Goal: Task Accomplishment & Management: Complete application form

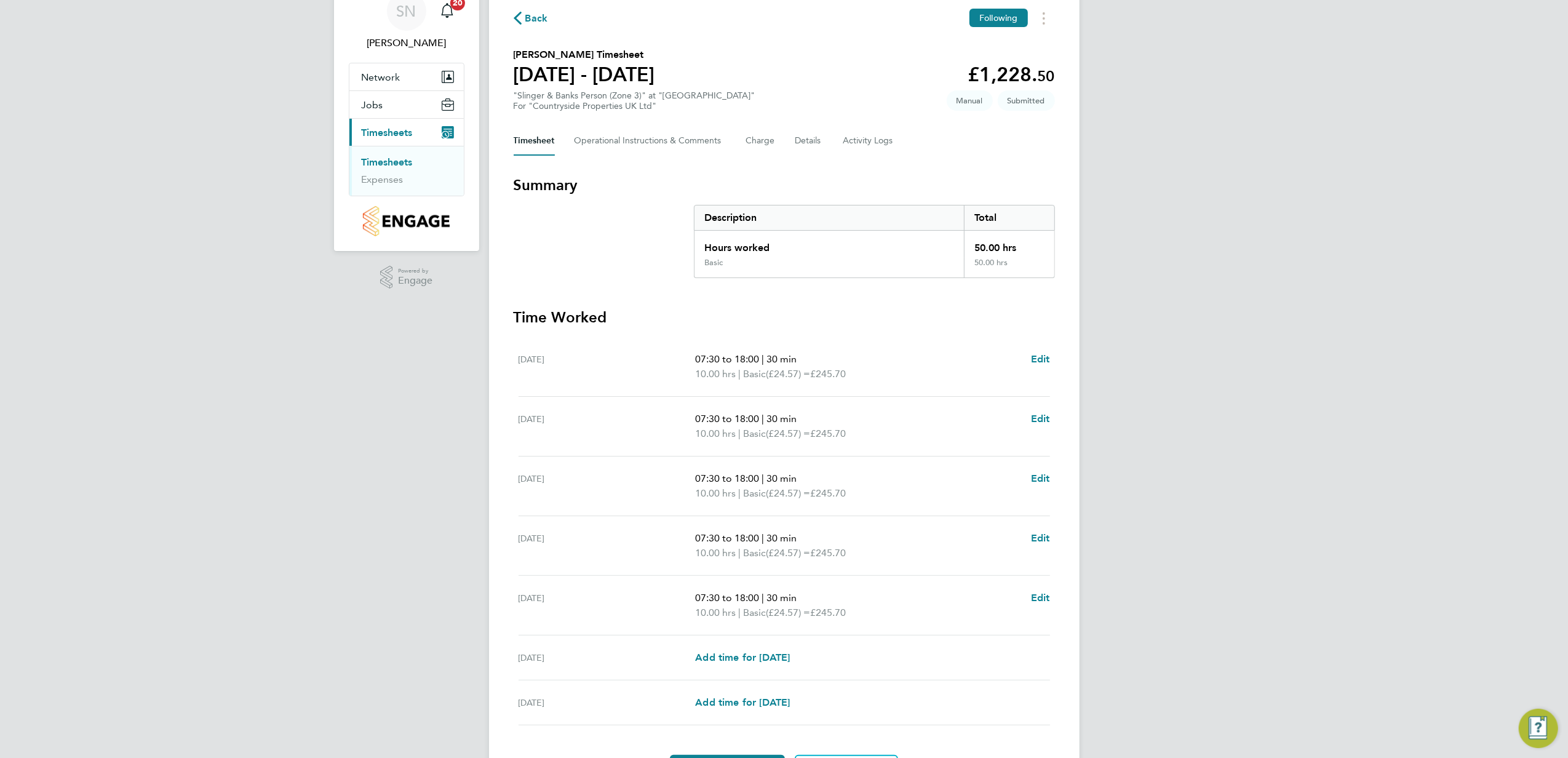
scroll to position [133, 0]
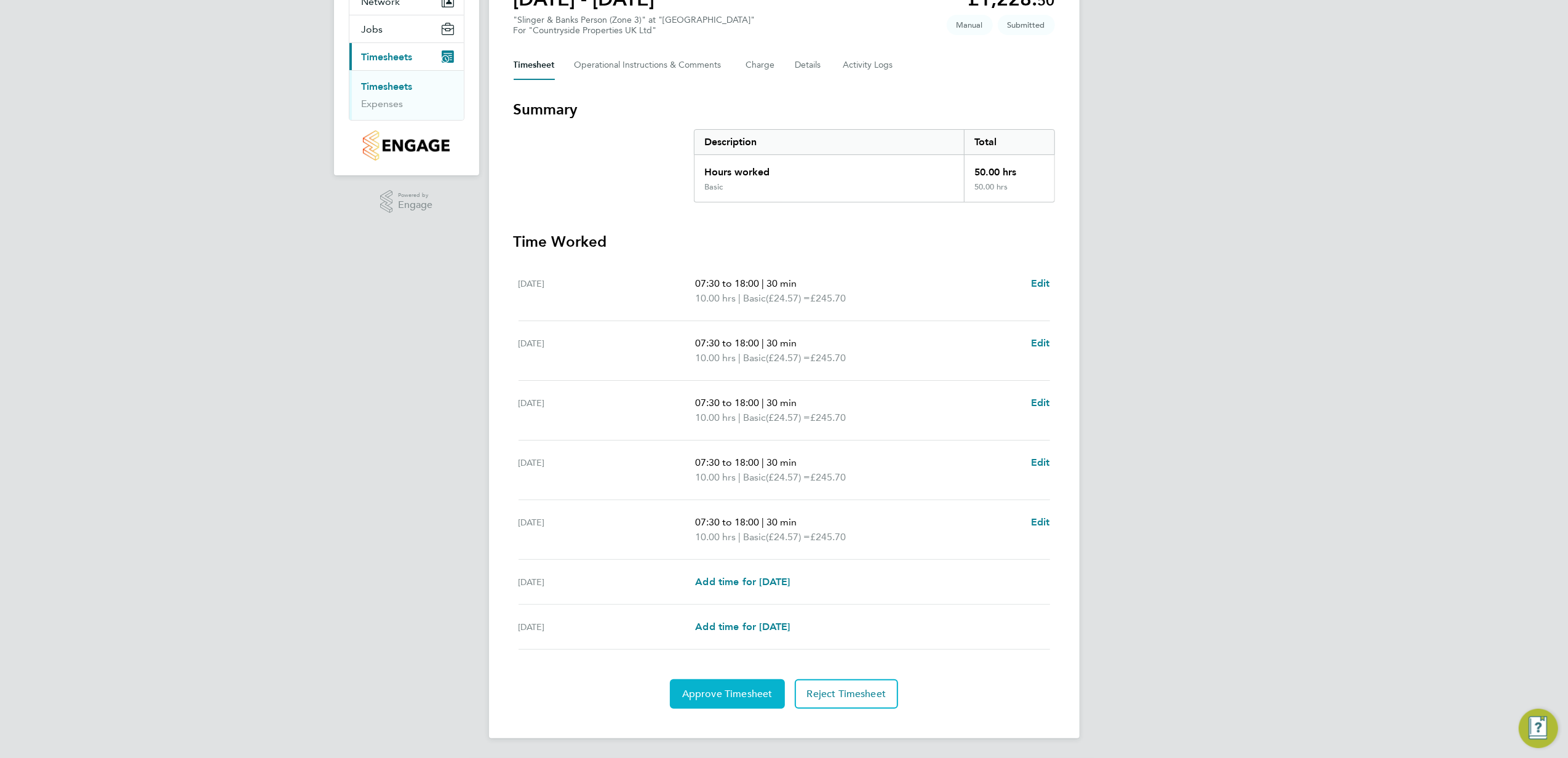
click at [724, 696] on span "Approve Timesheet" at bounding box center [727, 694] width 91 height 12
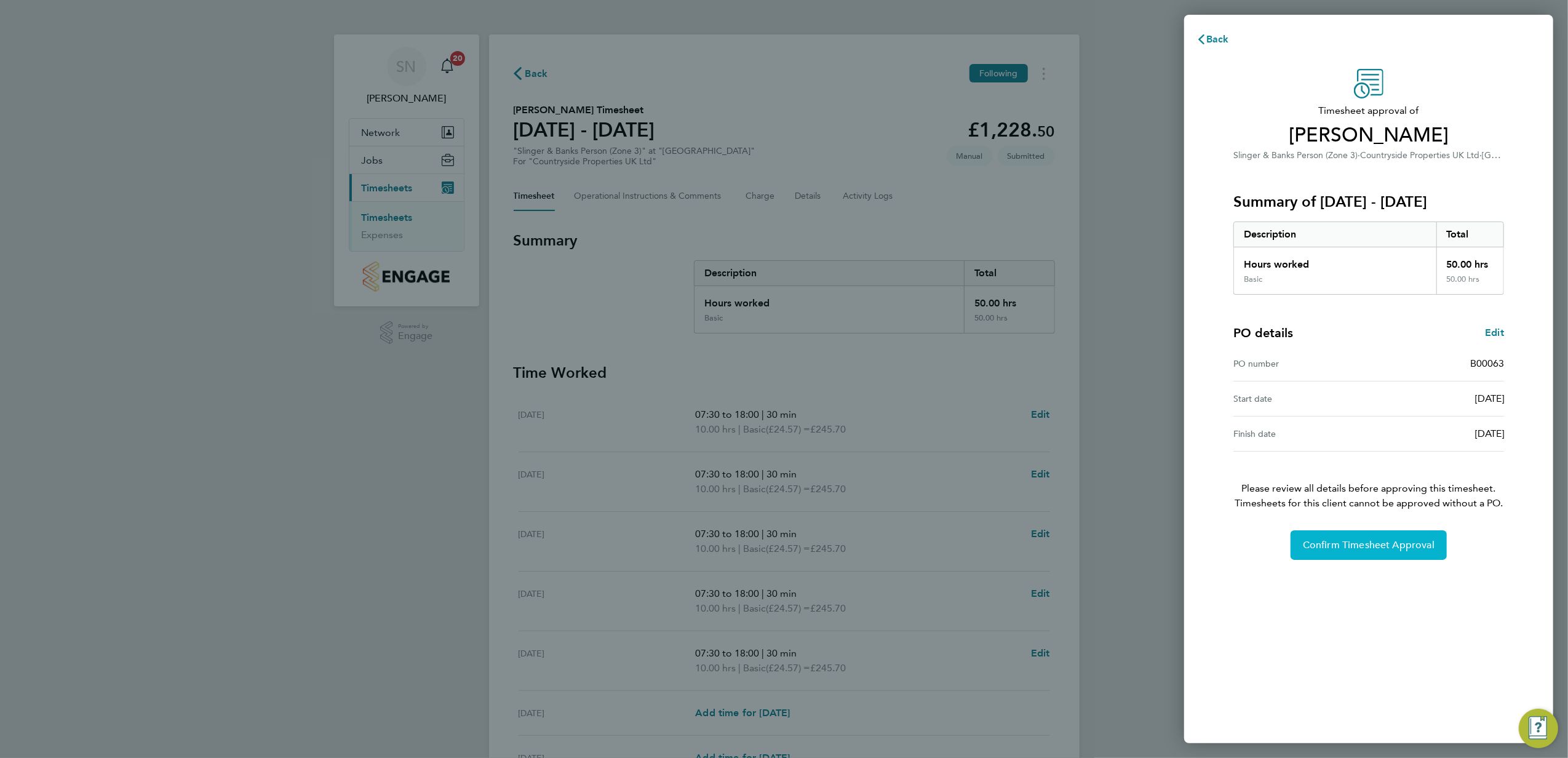
click at [1337, 545] on span "Confirm Timesheet Approval" at bounding box center [1368, 545] width 132 height 12
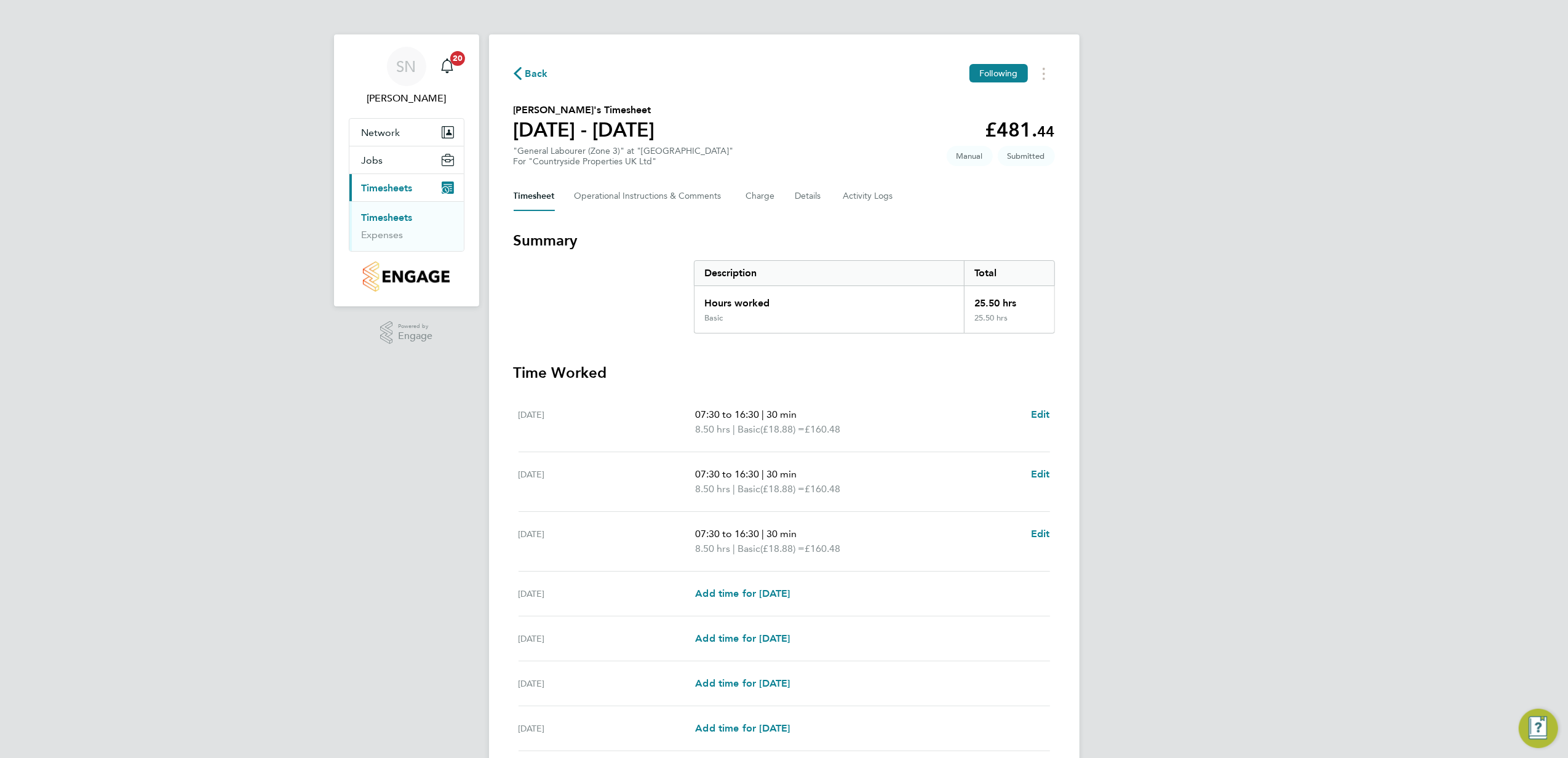
scroll to position [82, 0]
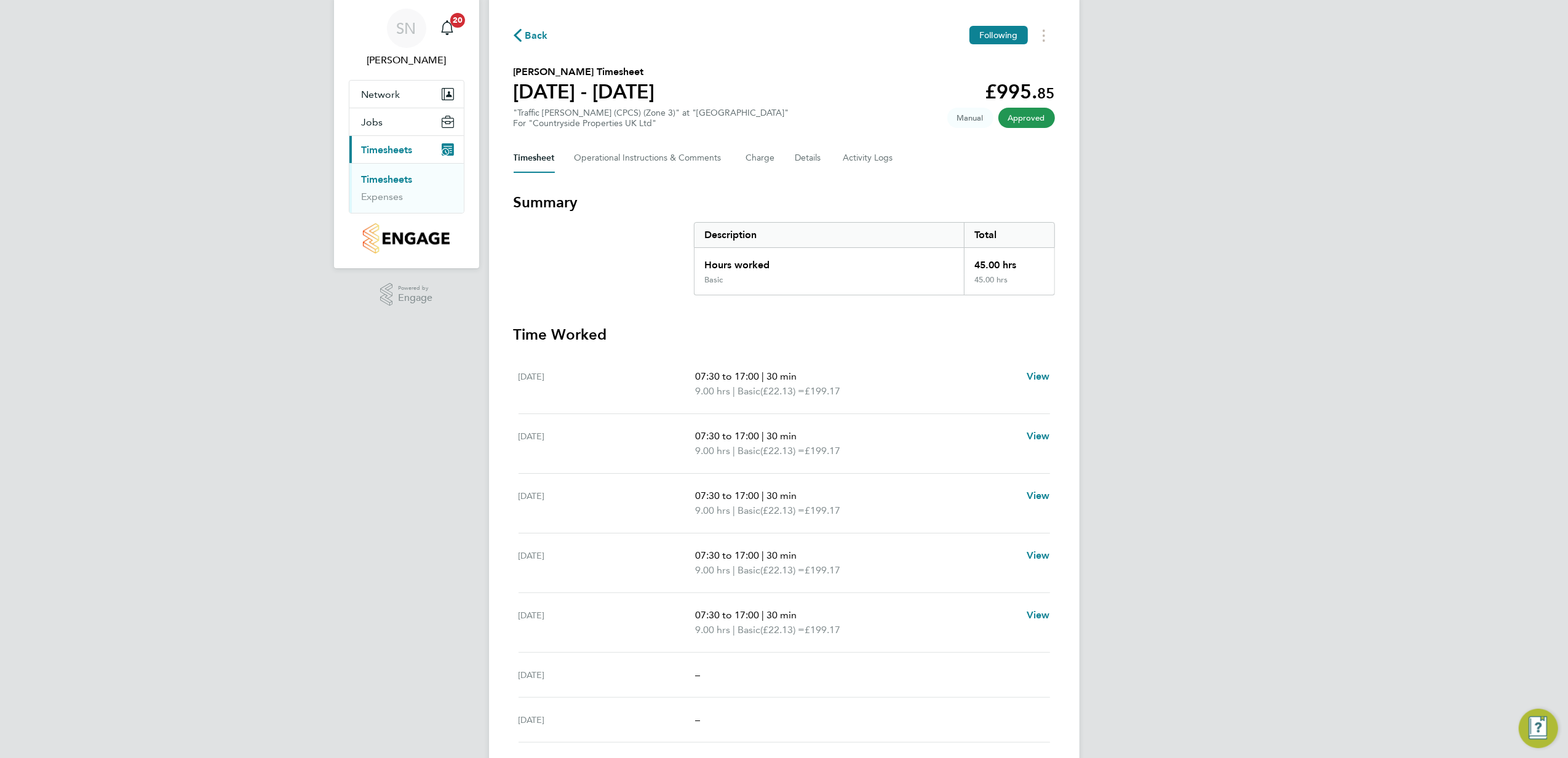
scroll to position [74, 0]
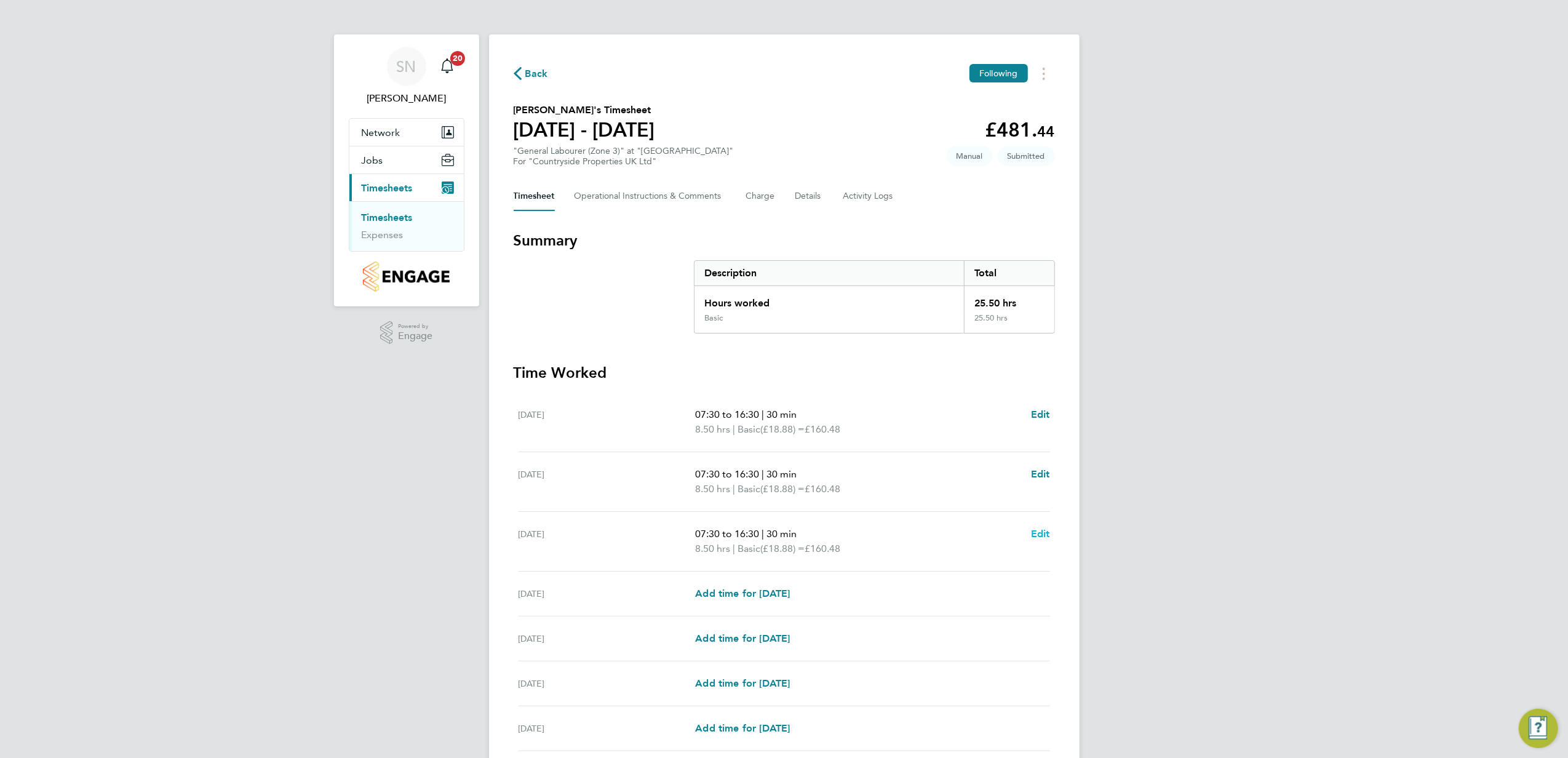
click at [1037, 533] on span "Edit" at bounding box center [1040, 534] width 19 height 11
select select "30"
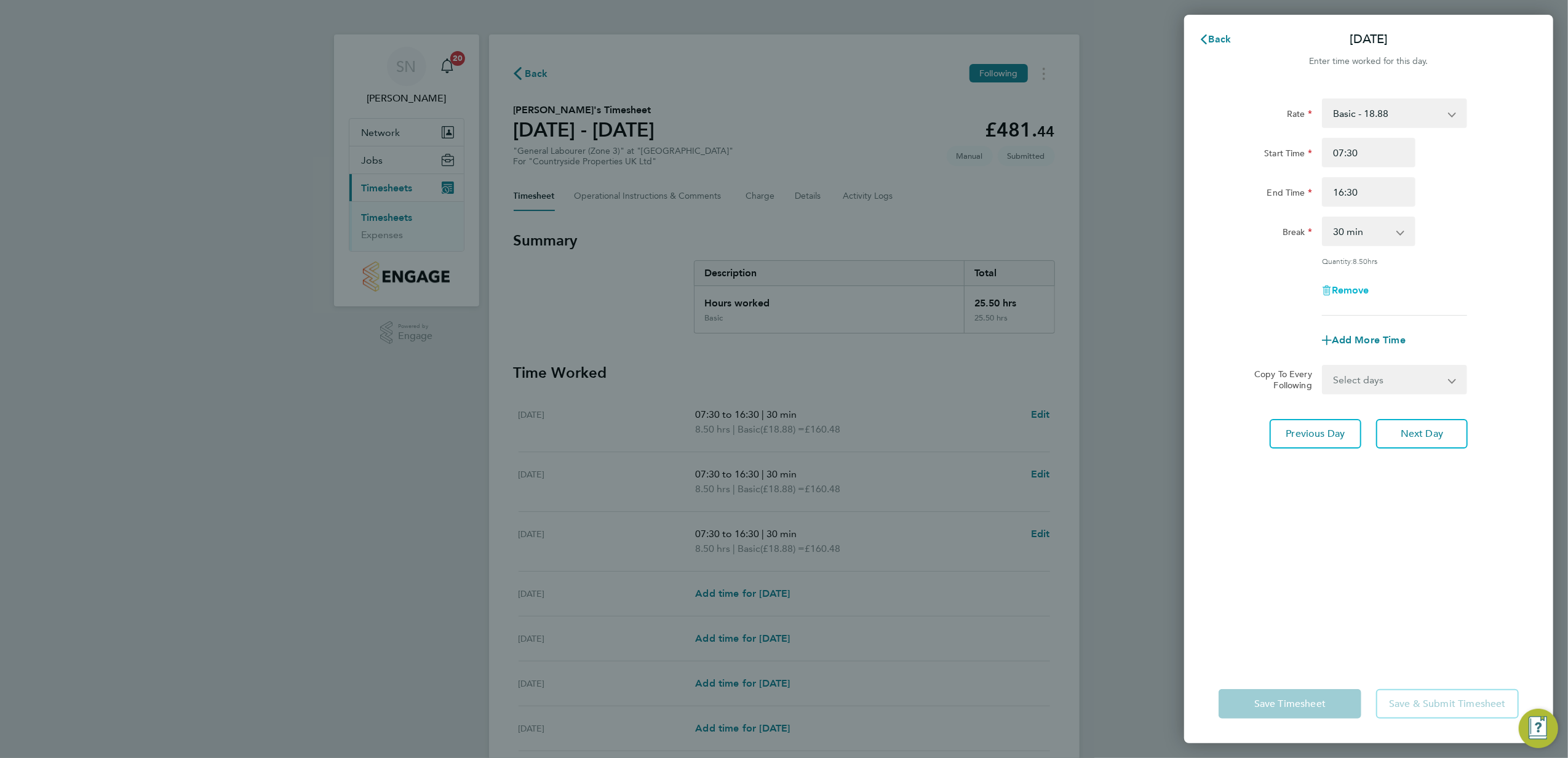
click at [1347, 287] on span "Remove" at bounding box center [1350, 290] width 38 height 11
select select "null"
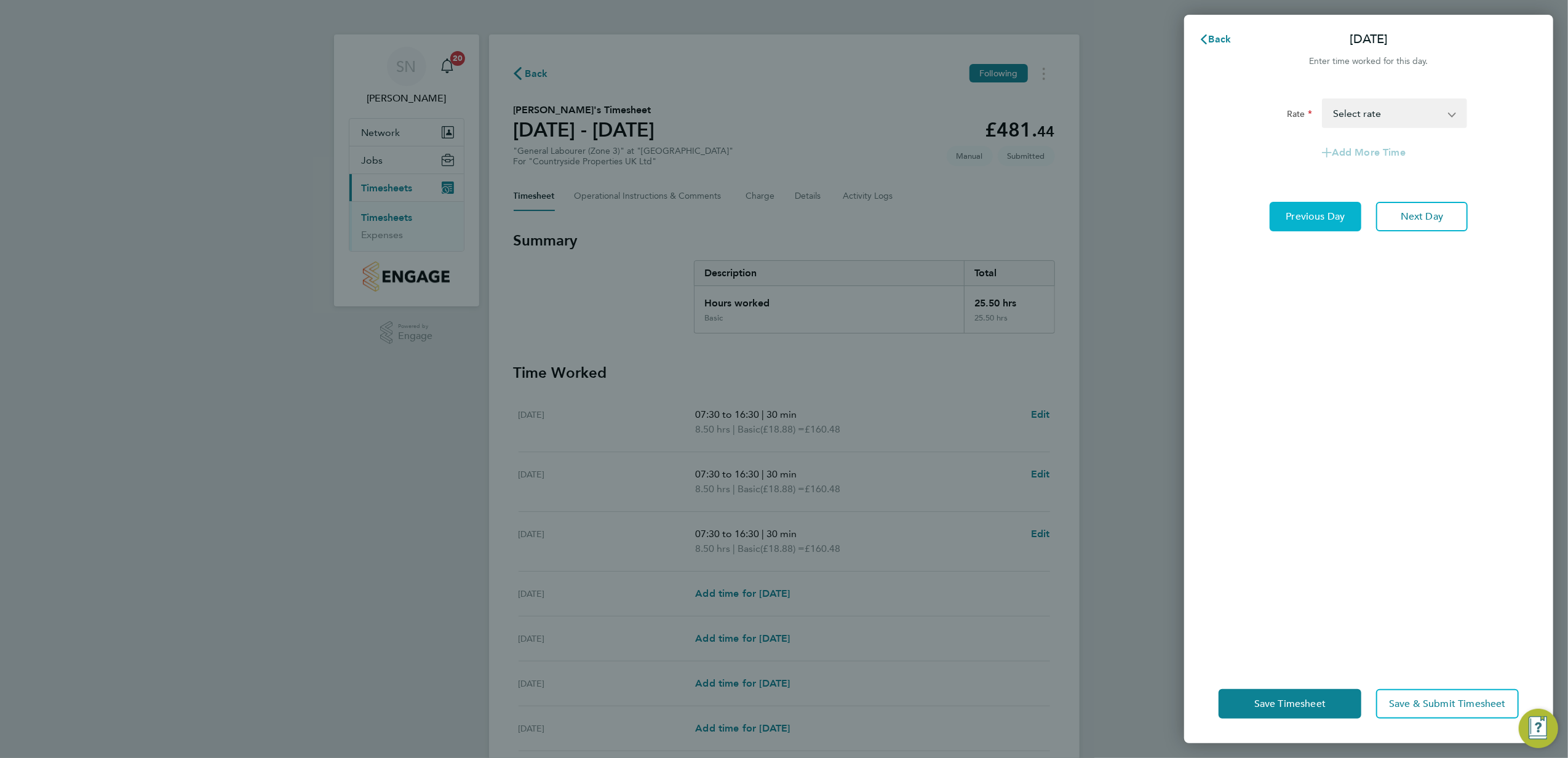
click at [1317, 219] on span "Previous Day" at bounding box center [1315, 217] width 59 height 12
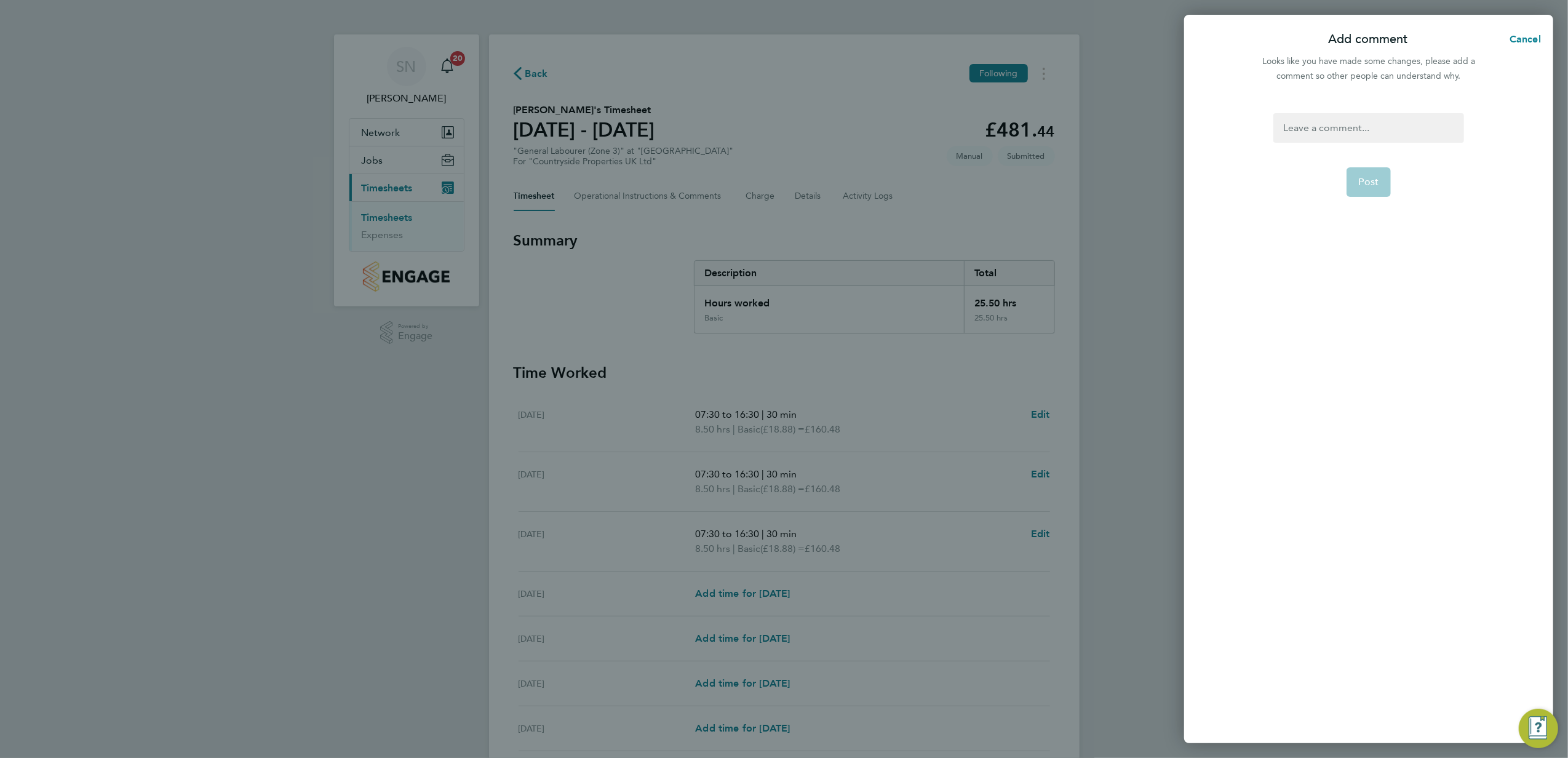
click at [1282, 123] on div at bounding box center [1368, 129] width 190 height 30
click at [1371, 193] on span "Post" at bounding box center [1368, 197] width 20 height 12
select select "30"
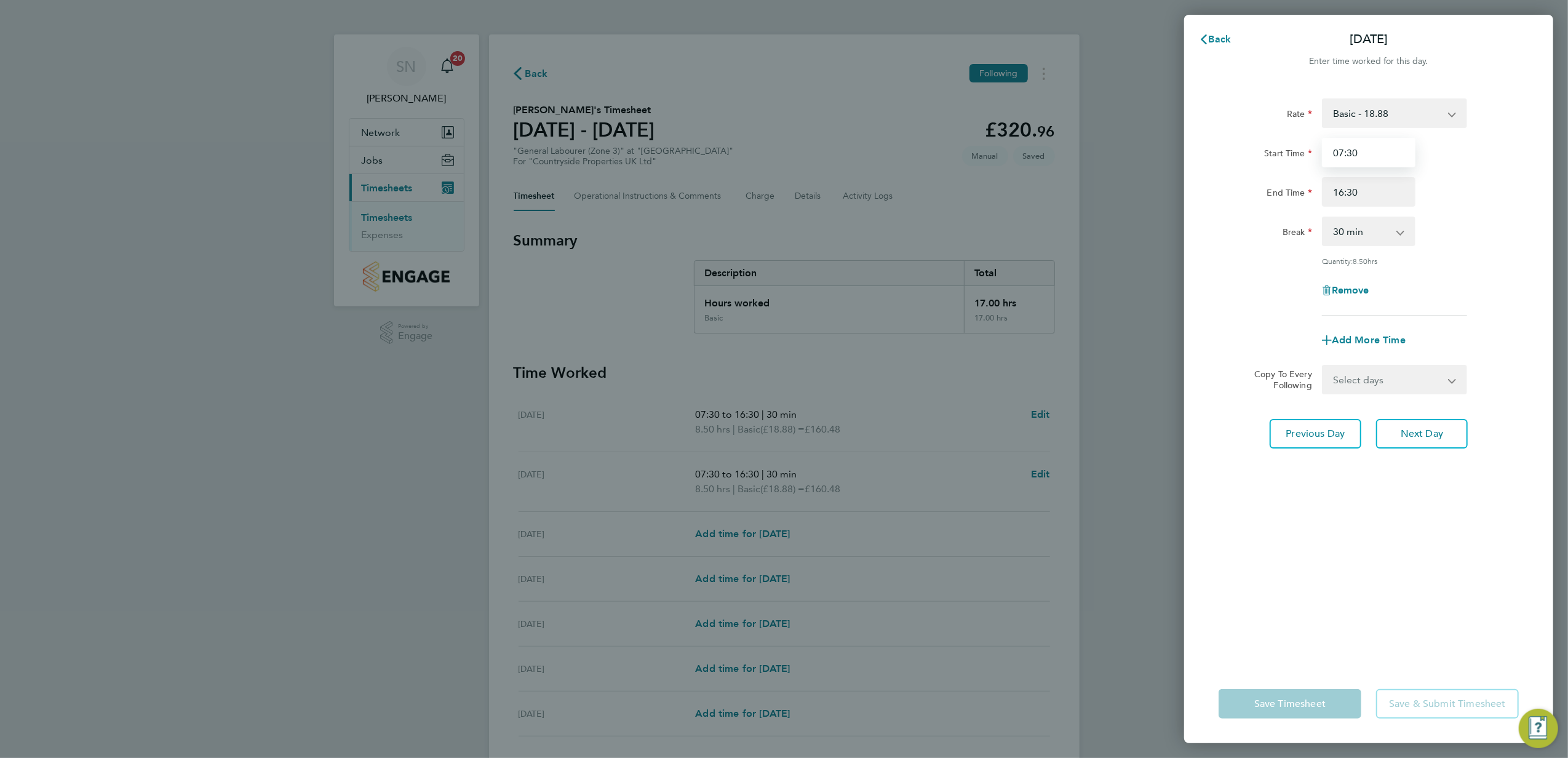
click at [1338, 149] on input "07:30" at bounding box center [1368, 153] width 93 height 30
click at [1347, 152] on input "07:30" at bounding box center [1368, 153] width 93 height 30
click at [1339, 148] on input "07:30" at bounding box center [1368, 153] width 93 height 30
type input "08:13"
click at [1338, 188] on input "16:30" at bounding box center [1368, 192] width 93 height 30
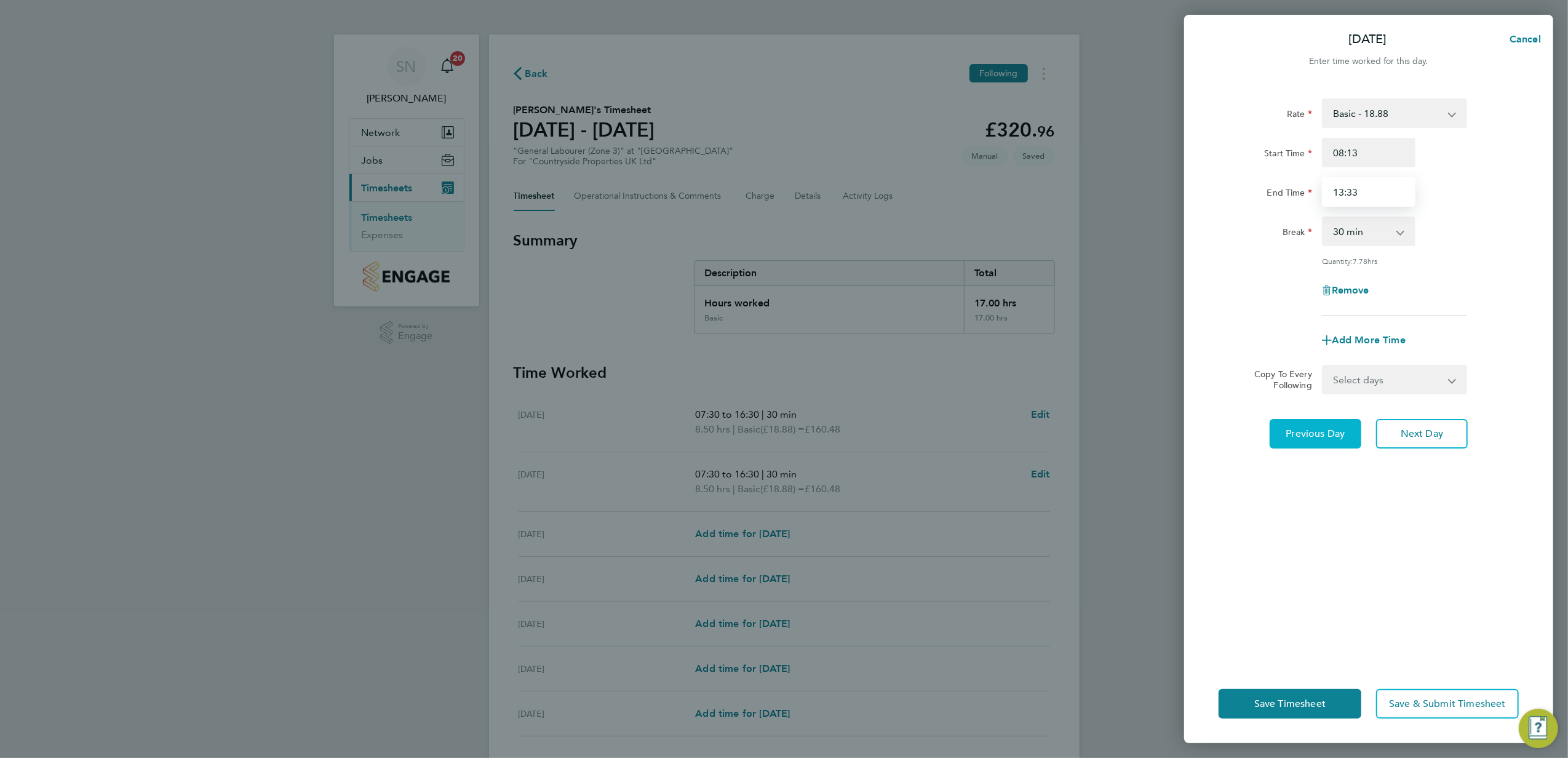
type input "13:33"
click at [1319, 432] on span "Previous Day" at bounding box center [1315, 434] width 59 height 12
select select "30"
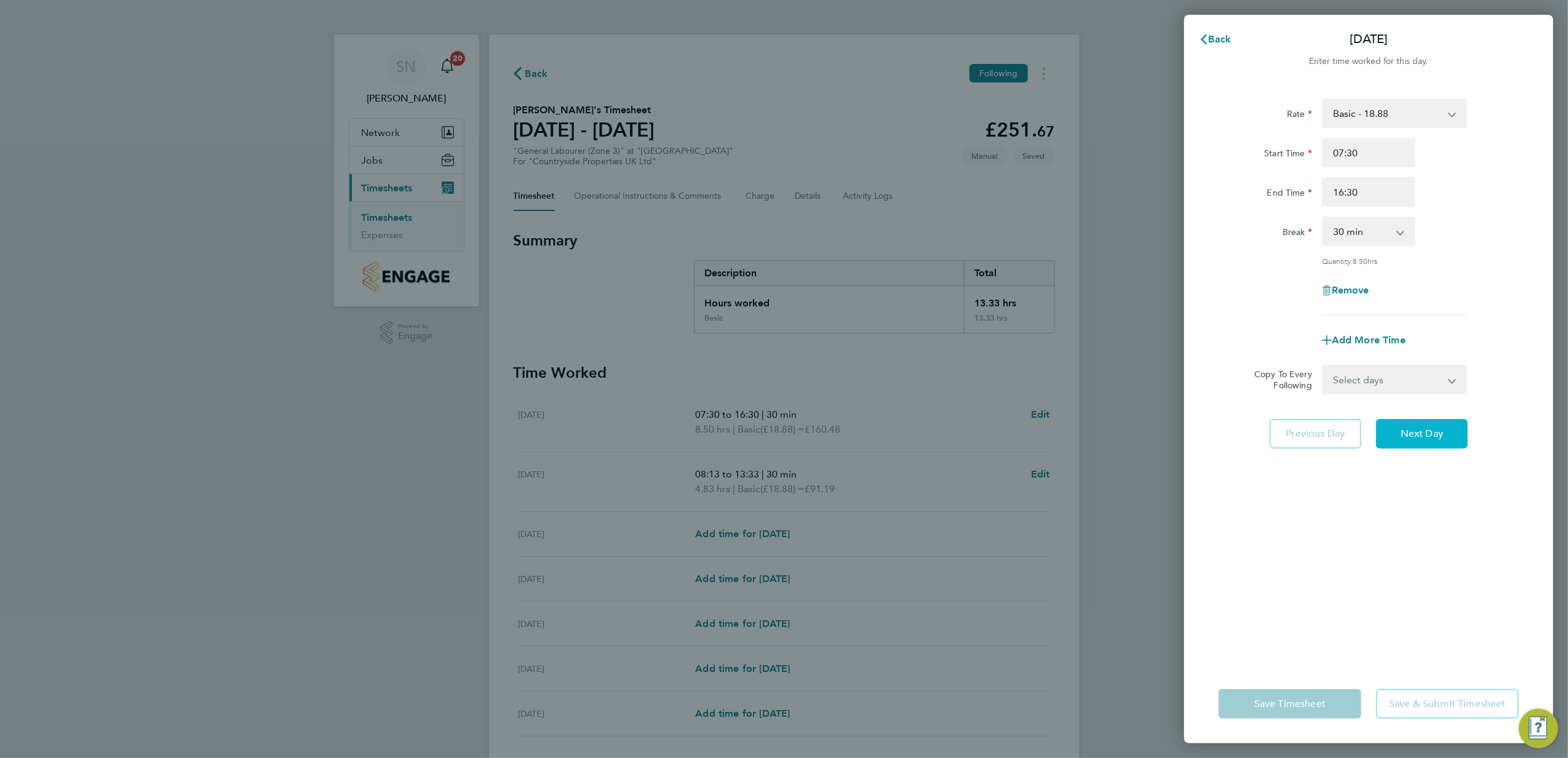
click at [1421, 432] on span "Next Day" at bounding box center [1422, 434] width 42 height 12
select select "30"
click at [1339, 191] on input "13:33" at bounding box center [1368, 192] width 93 height 30
type input "14:00"
click at [1319, 428] on span "Previous Day" at bounding box center [1315, 434] width 59 height 12
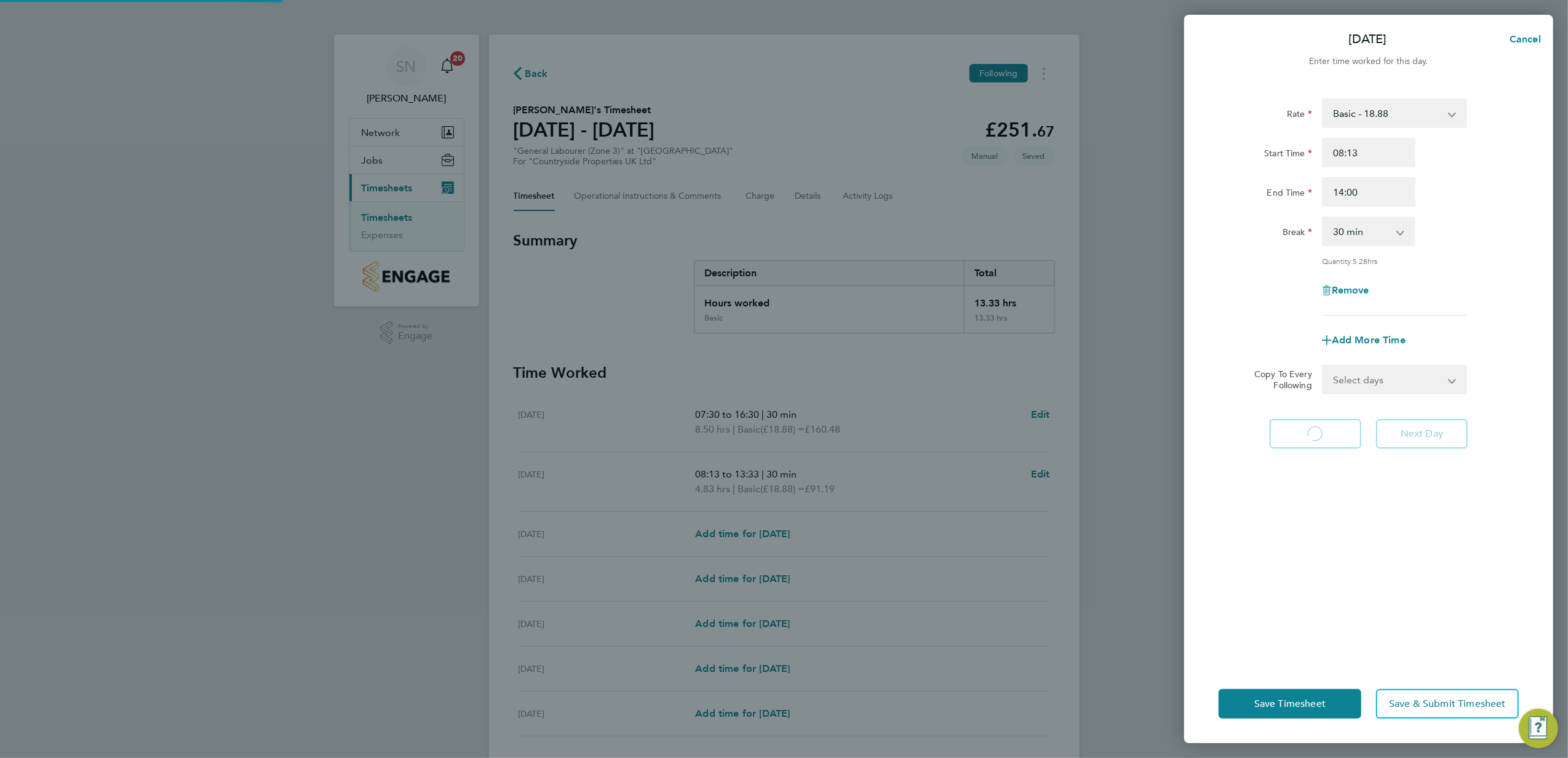
select select "30"
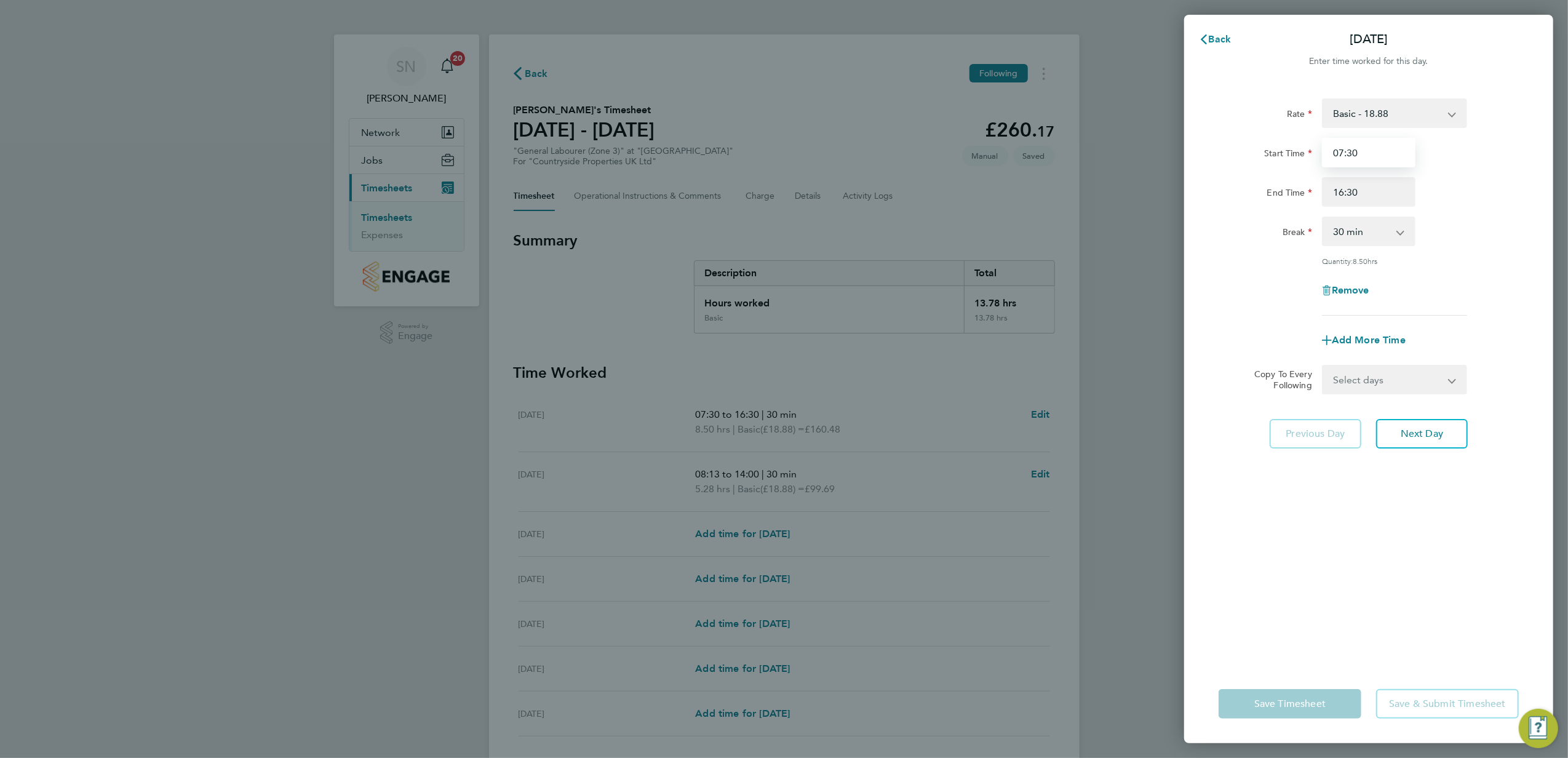
click at [1339, 152] on input "07:30" at bounding box center [1368, 153] width 93 height 30
type input "08:00"
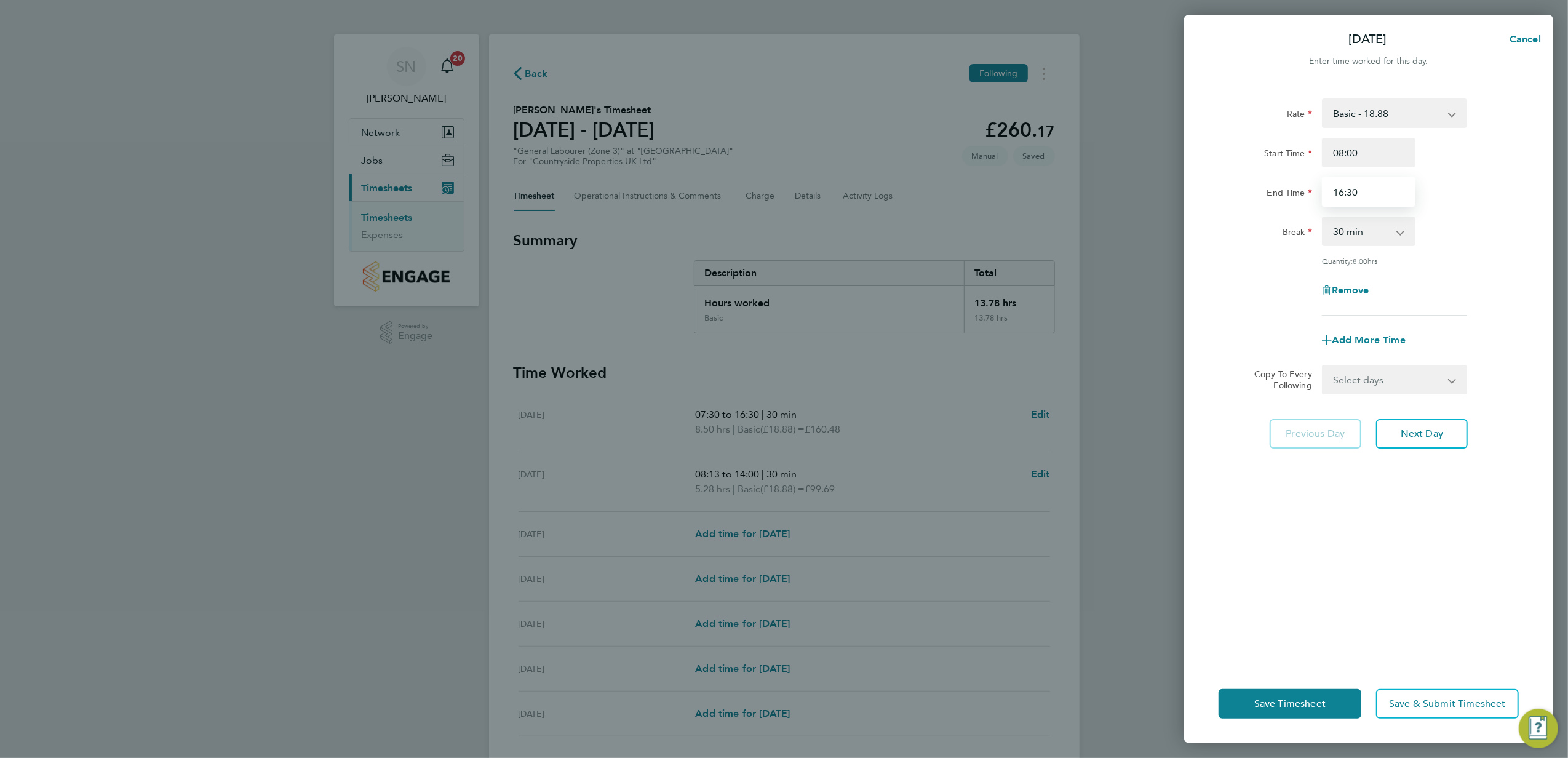
click at [1337, 191] on input "16:30" at bounding box center [1368, 192] width 93 height 30
type input "15:00"
click at [1406, 437] on span "Next Day" at bounding box center [1422, 434] width 42 height 12
select select "30"
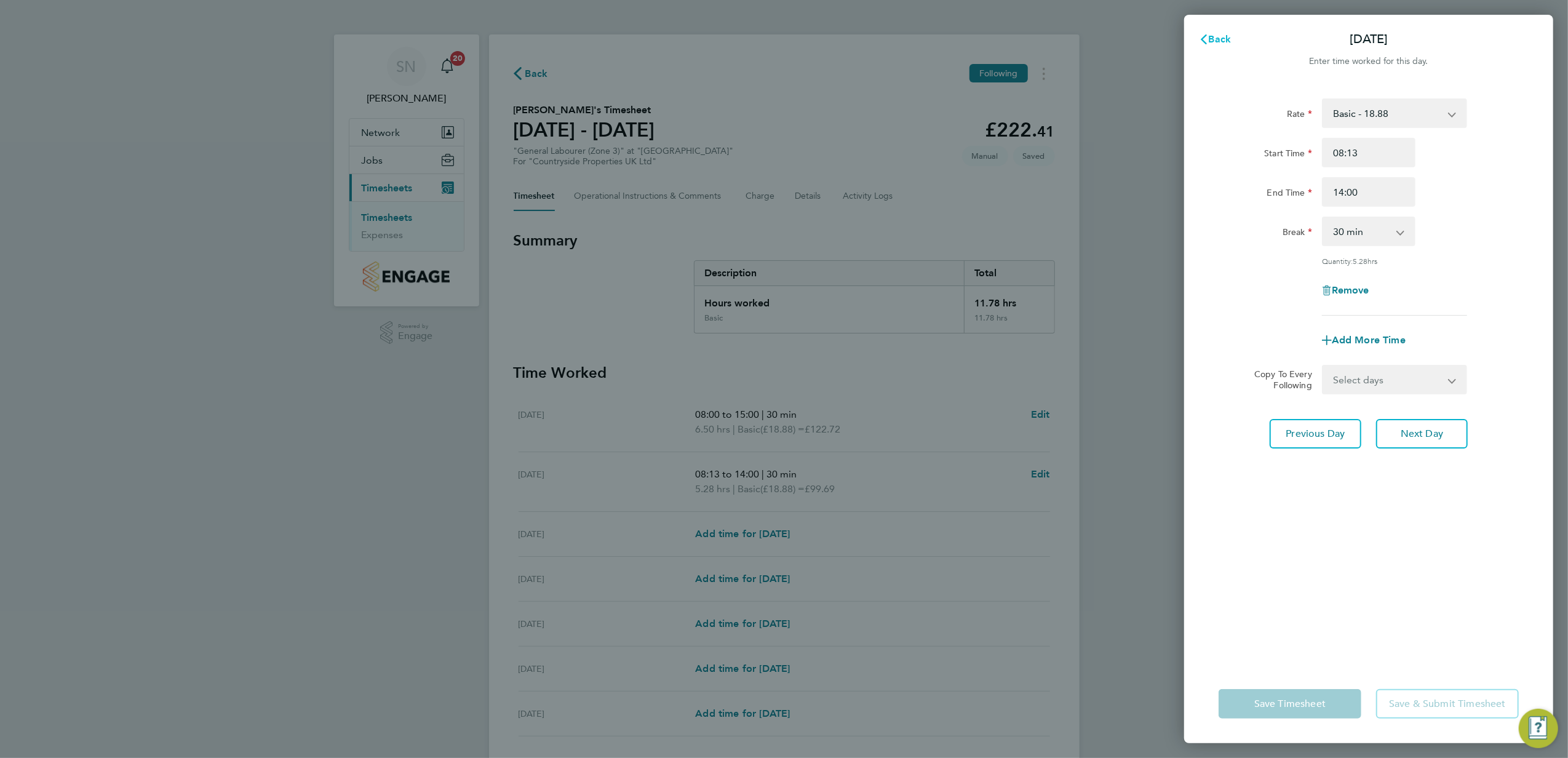
click at [1219, 32] on button "Back" at bounding box center [1214, 40] width 57 height 25
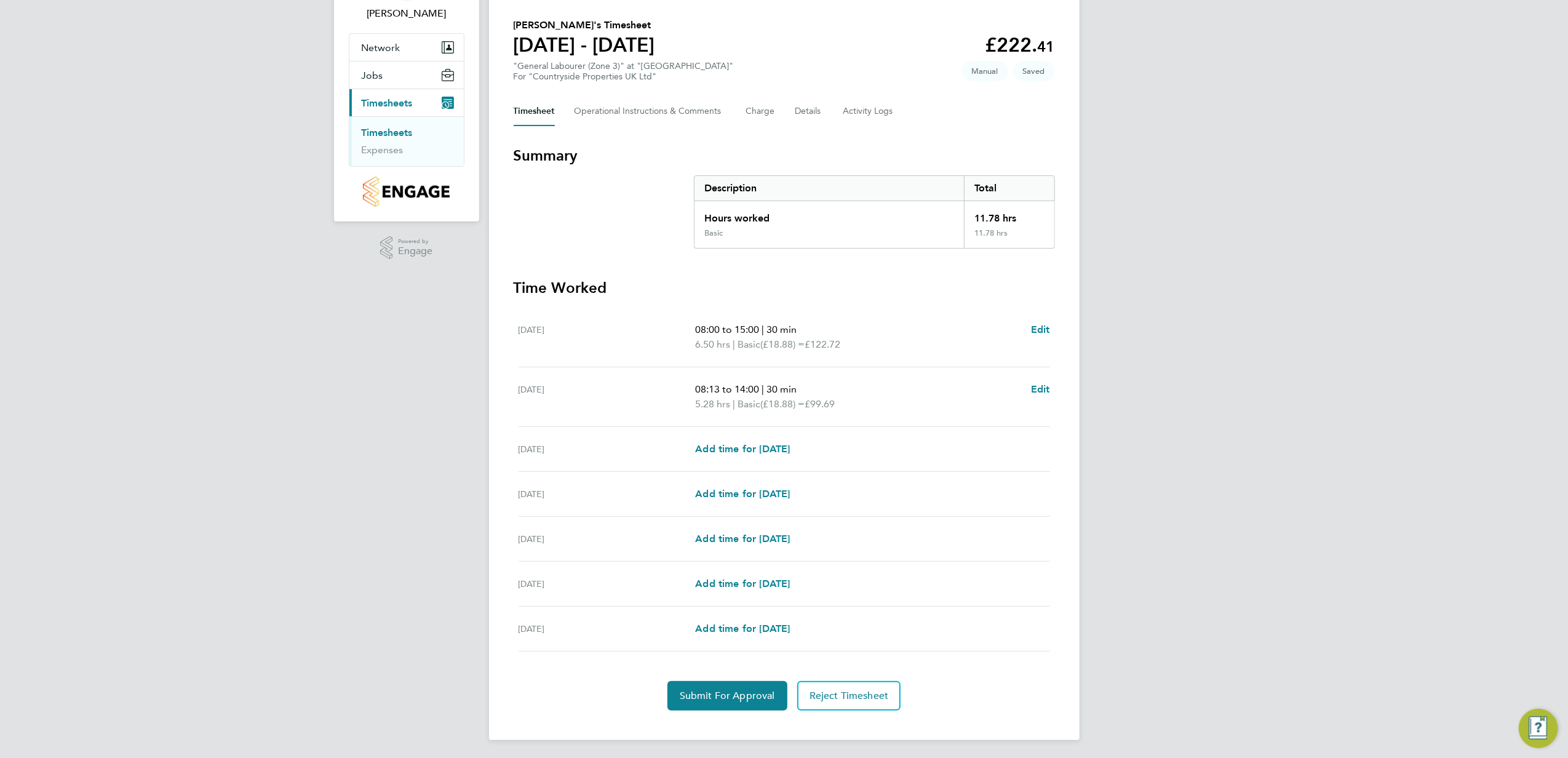
scroll to position [89, 0]
click at [724, 697] on span "Submit For Approval" at bounding box center [727, 694] width 95 height 12
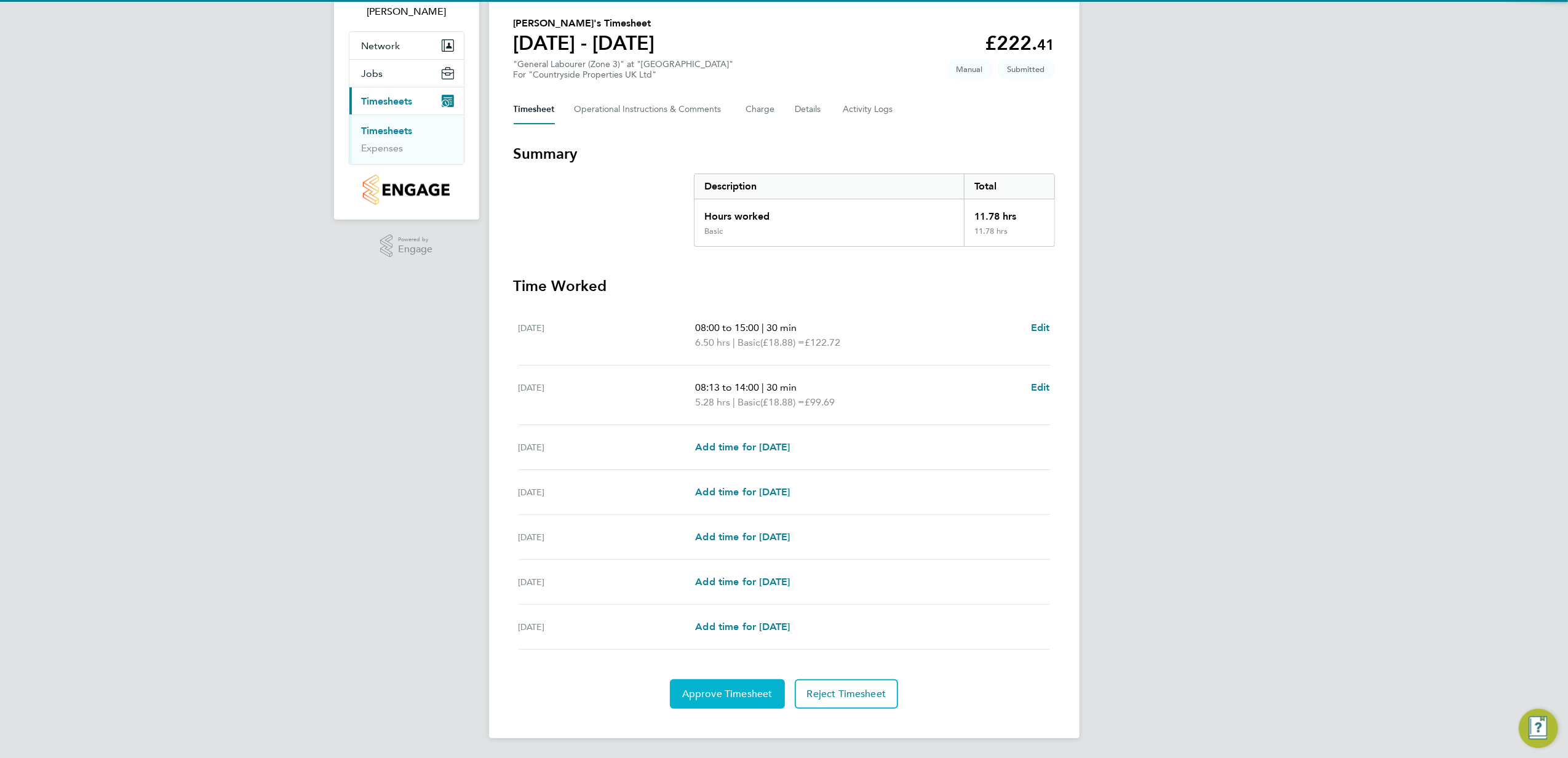
click at [727, 695] on span "Approve Timesheet" at bounding box center [727, 694] width 91 height 12
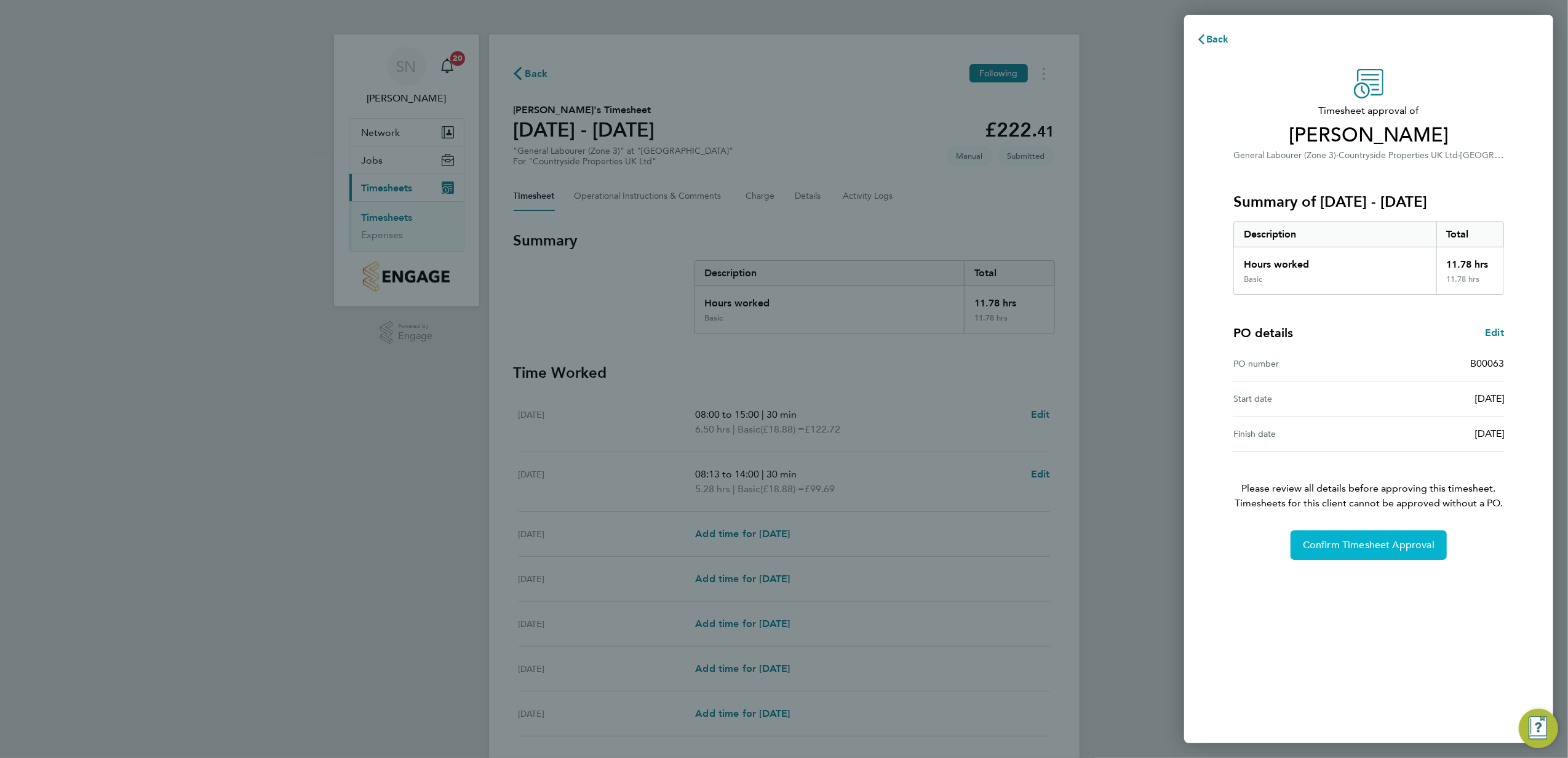
click at [1385, 541] on span "Confirm Timesheet Approval" at bounding box center [1368, 545] width 132 height 12
